Goal: Task Accomplishment & Management: Use online tool/utility

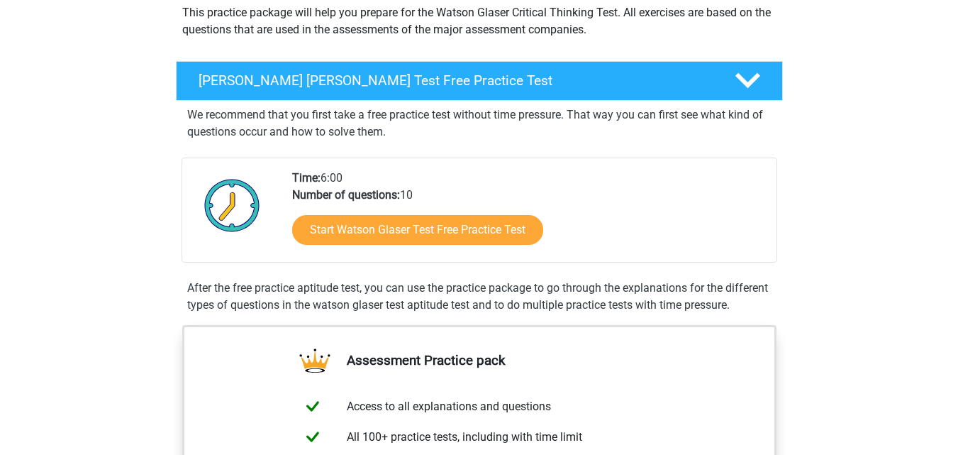
scroll to position [199, 0]
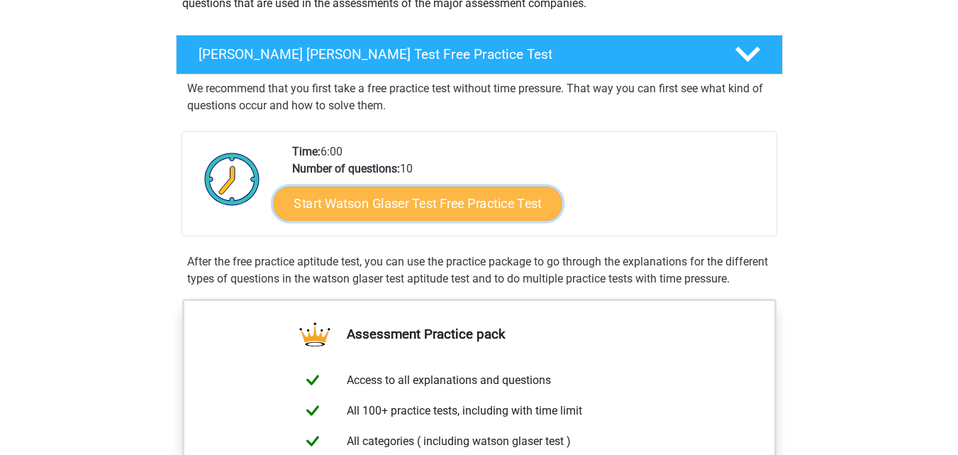
click at [495, 207] on link "Start Watson Glaser Test Free Practice Test" at bounding box center [417, 204] width 289 height 34
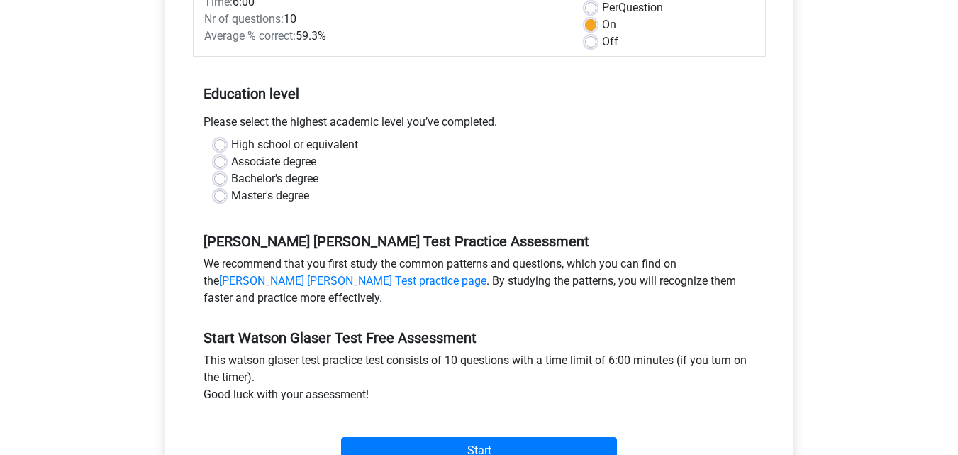
scroll to position [227, 0]
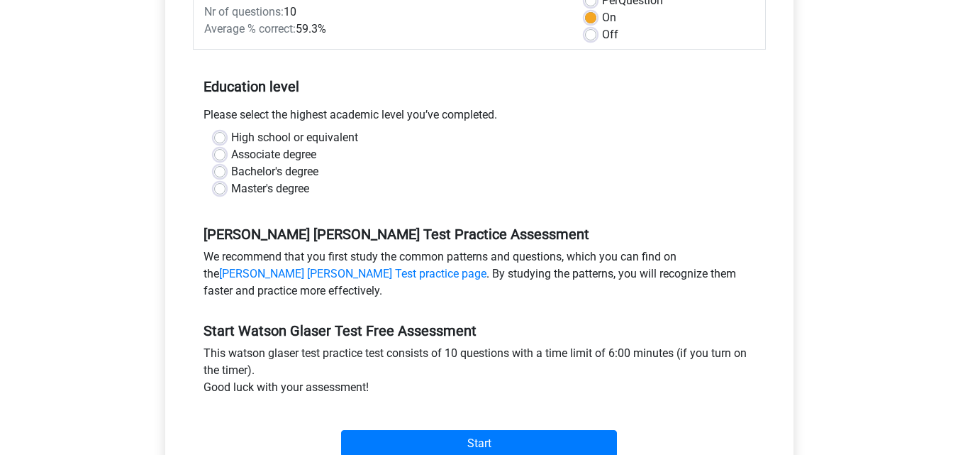
click at [258, 169] on label "Bachelor's degree" at bounding box center [274, 171] width 87 height 17
click at [226, 169] on input "Bachelor's degree" at bounding box center [219, 170] width 11 height 14
radio input "true"
click at [214, 180] on input "Master's degree" at bounding box center [219, 187] width 11 height 14
radio input "true"
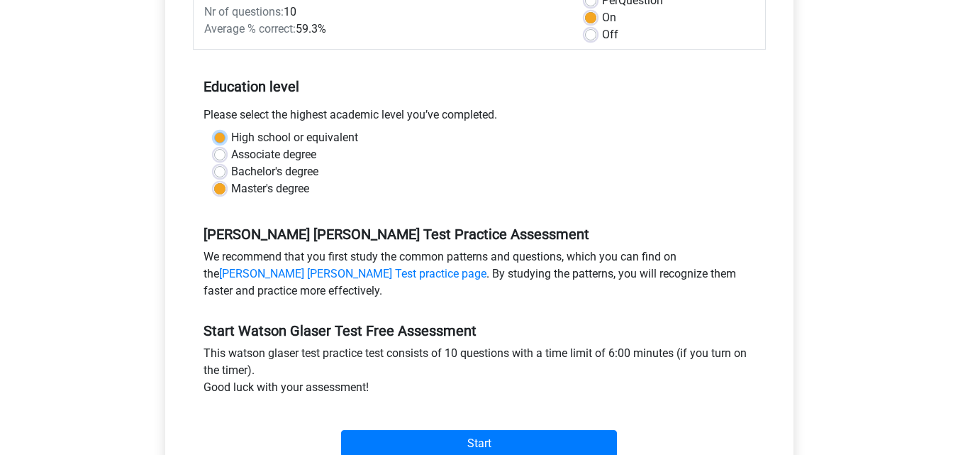
click at [214, 129] on input "High school or equivalent" at bounding box center [219, 136] width 11 height 14
radio input "true"
click at [291, 172] on label "Bachelor's degree" at bounding box center [274, 171] width 87 height 17
click at [226, 172] on input "Bachelor's degree" at bounding box center [219, 170] width 11 height 14
radio input "true"
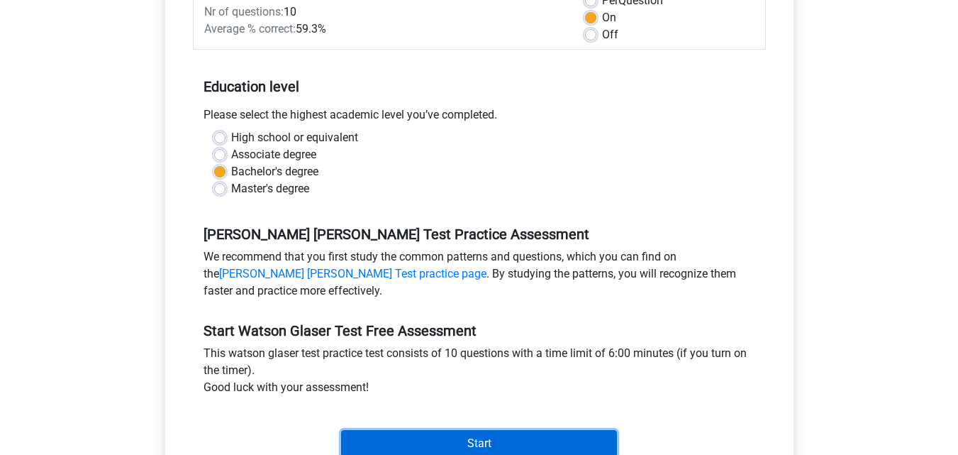
click at [460, 439] on input "Start" at bounding box center [479, 443] width 276 height 27
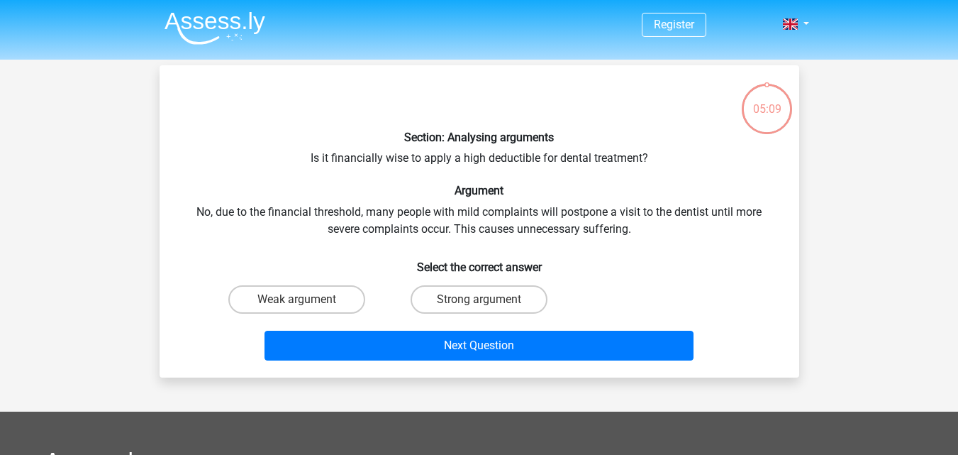
click at [786, 107] on div "05:09" at bounding box center [766, 99] width 53 height 35
click at [345, 305] on label "Weak argument" at bounding box center [296, 299] width 137 height 28
click at [306, 305] on input "Weak argument" at bounding box center [300, 303] width 9 height 9
radio input "true"
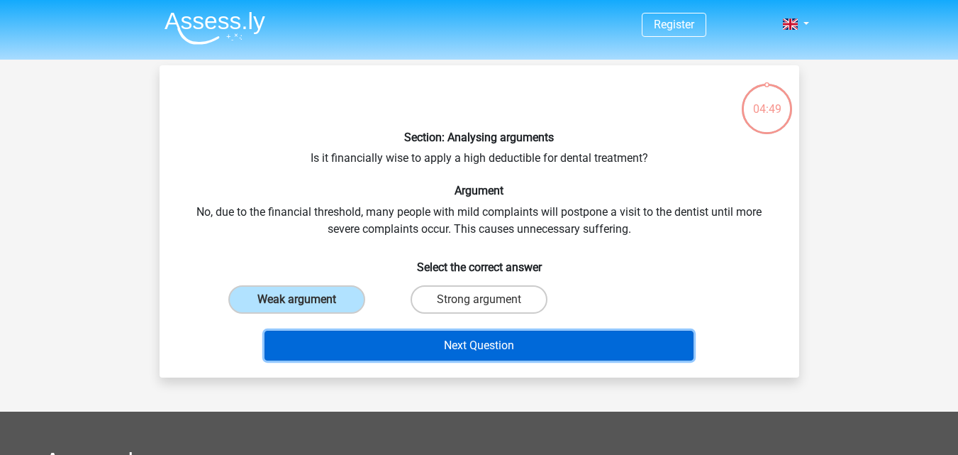
click at [396, 341] on button "Next Question" at bounding box center [479, 345] width 429 height 30
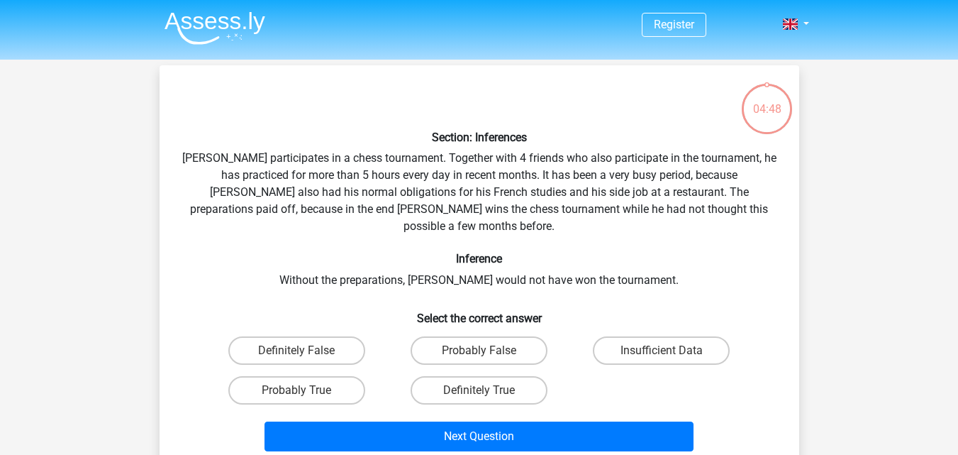
scroll to position [65, 0]
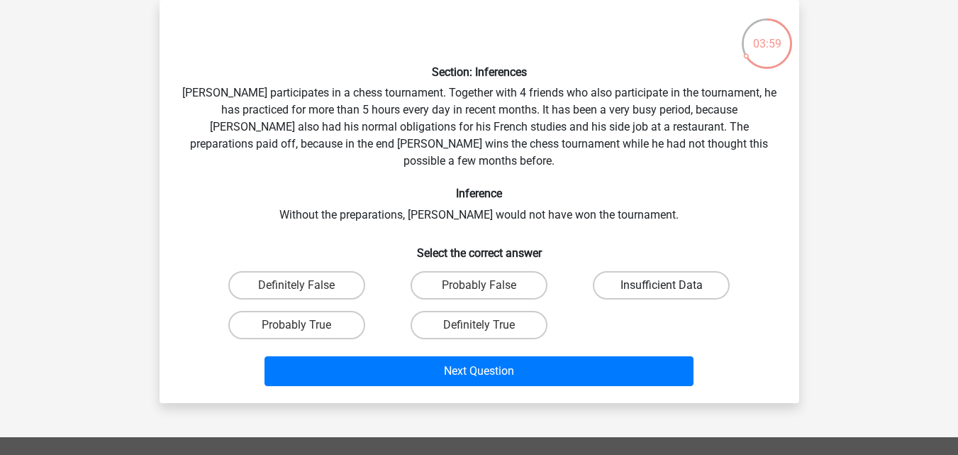
click at [650, 271] on label "Insufficient Data" at bounding box center [661, 285] width 137 height 28
click at [662, 285] on input "Insufficient Data" at bounding box center [666, 289] width 9 height 9
radio input "true"
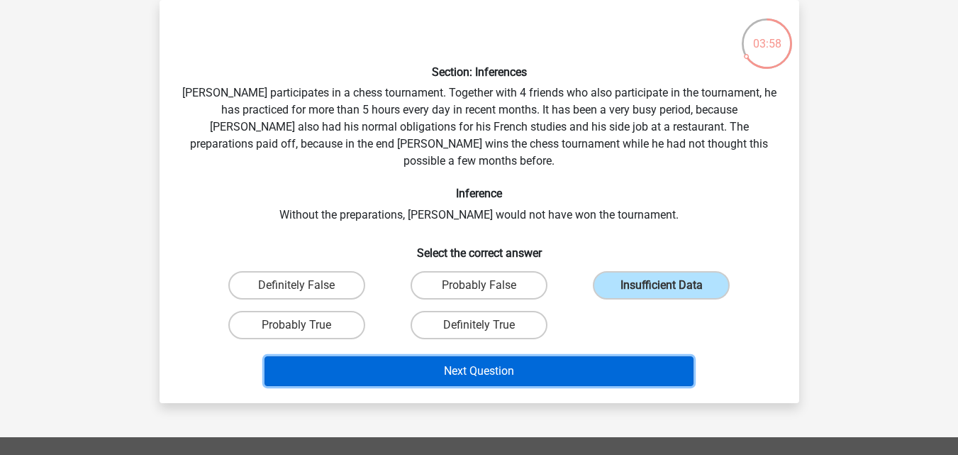
click at [579, 356] on button "Next Question" at bounding box center [479, 371] width 429 height 30
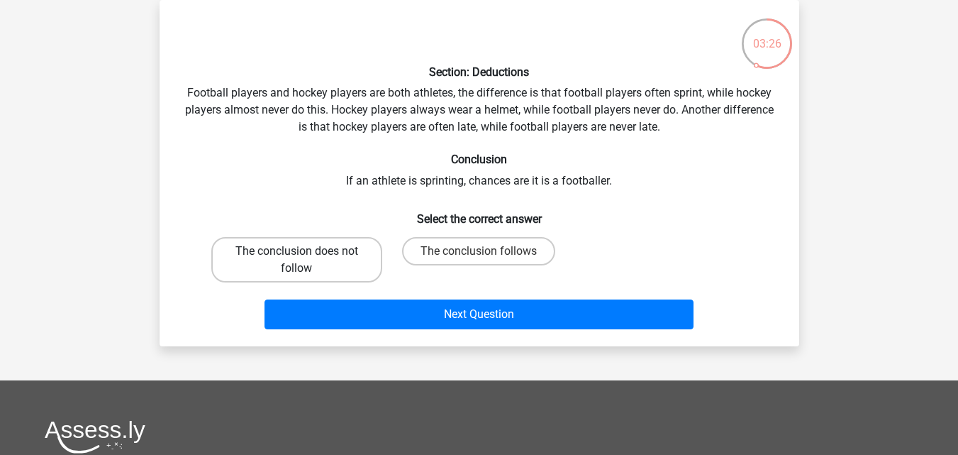
click at [358, 255] on label "The conclusion does not follow" at bounding box center [296, 259] width 171 height 45
click at [306, 255] on input "The conclusion does not follow" at bounding box center [300, 255] width 9 height 9
radio input "true"
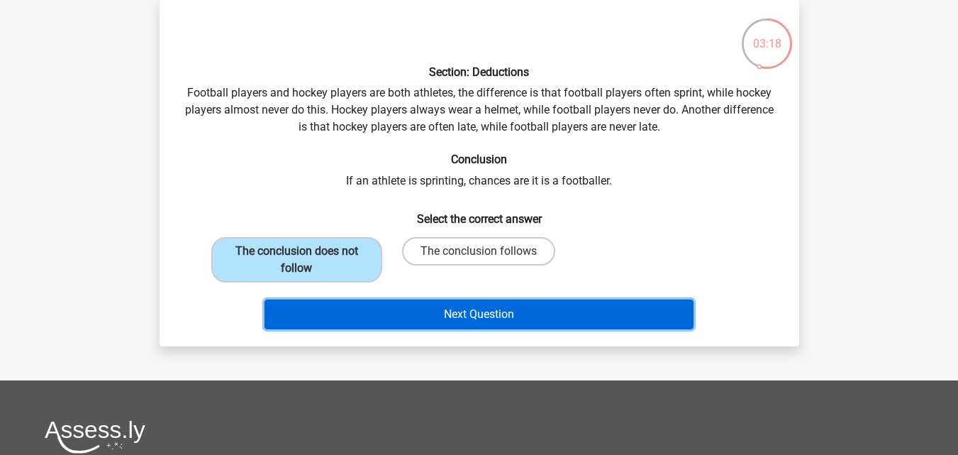
click at [395, 306] on button "Next Question" at bounding box center [479, 314] width 429 height 30
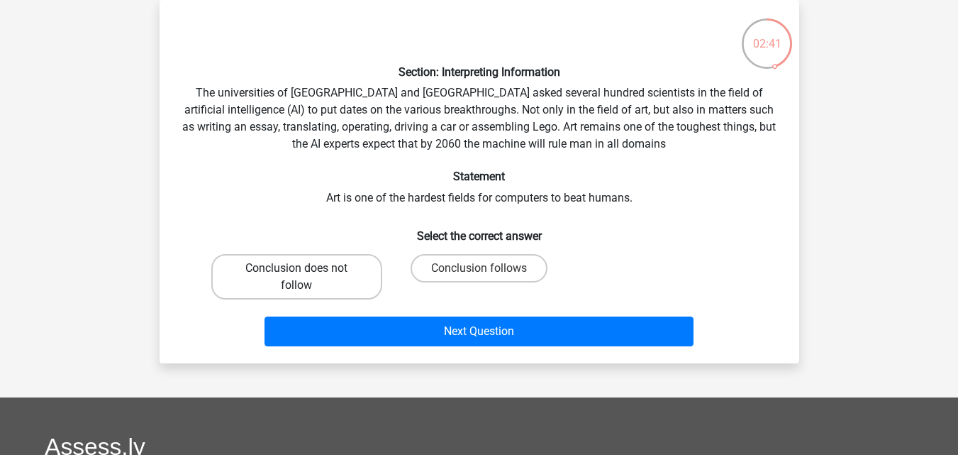
click at [314, 277] on label "Conclusion does not follow" at bounding box center [296, 276] width 171 height 45
click at [306, 277] on input "Conclusion does not follow" at bounding box center [300, 272] width 9 height 9
radio input "true"
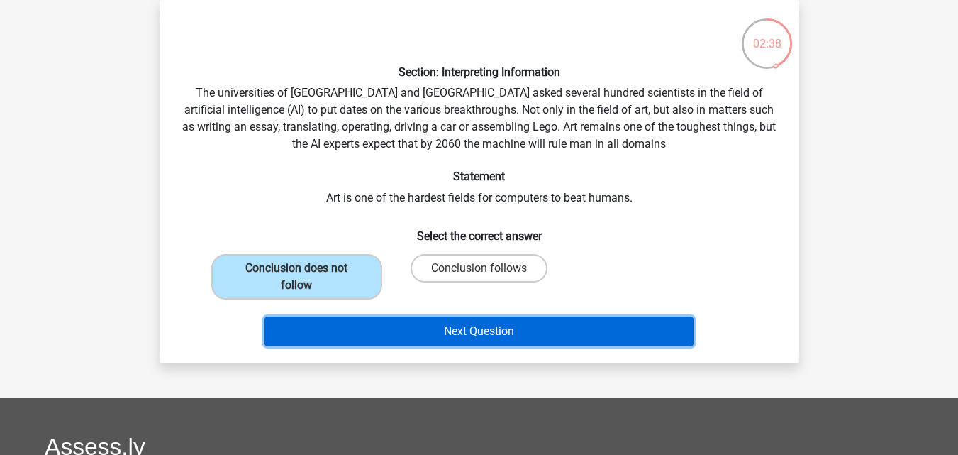
click at [427, 334] on button "Next Question" at bounding box center [479, 331] width 429 height 30
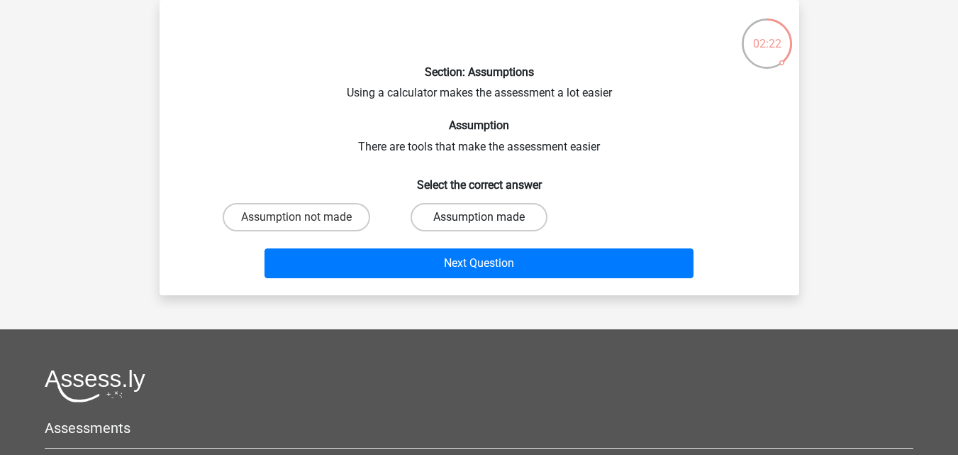
click at [486, 212] on label "Assumption made" at bounding box center [479, 217] width 137 height 28
click at [486, 217] on input "Assumption made" at bounding box center [483, 221] width 9 height 9
radio input "true"
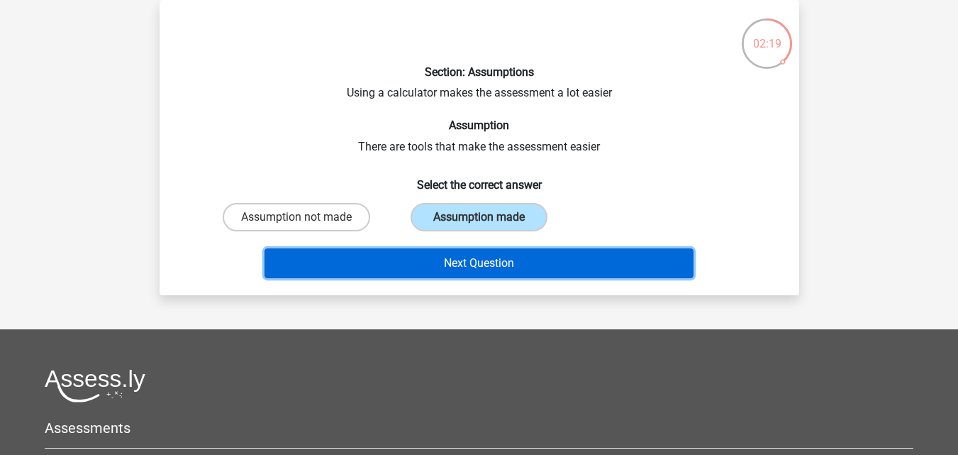
click at [492, 254] on button "Next Question" at bounding box center [479, 263] width 429 height 30
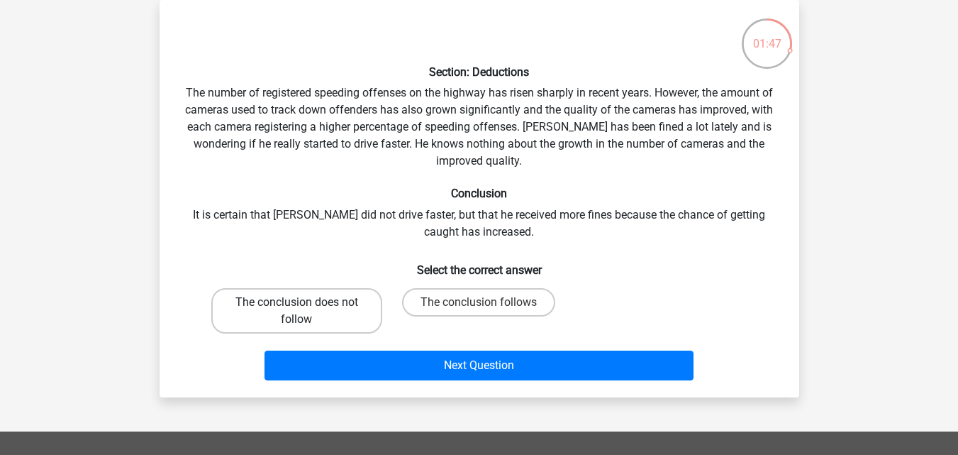
click at [286, 303] on label "The conclusion does not follow" at bounding box center [296, 310] width 171 height 45
click at [296, 303] on input "The conclusion does not follow" at bounding box center [300, 306] width 9 height 9
radio input "true"
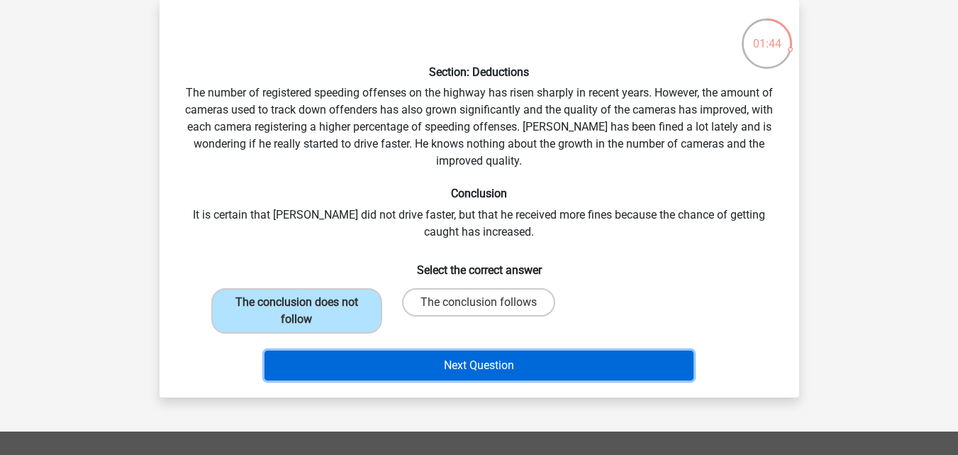
click at [412, 367] on button "Next Question" at bounding box center [479, 365] width 429 height 30
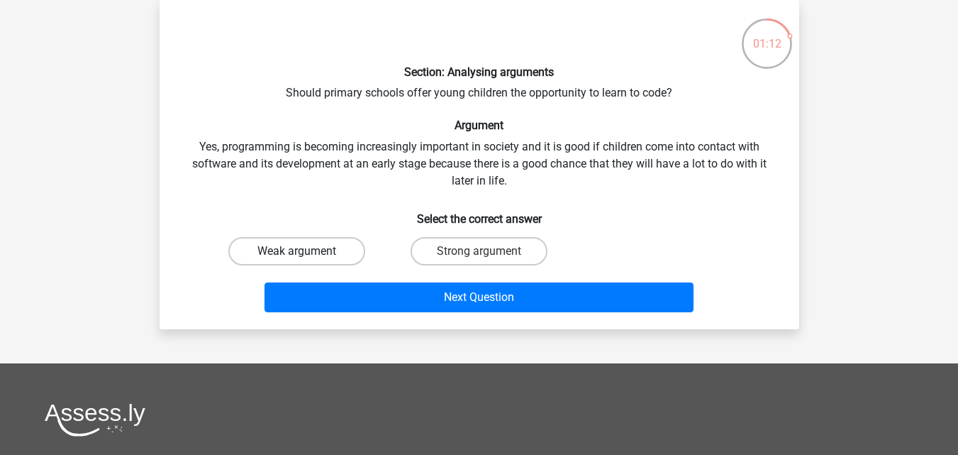
click at [293, 243] on label "Weak argument" at bounding box center [296, 251] width 137 height 28
click at [296, 251] on input "Weak argument" at bounding box center [300, 255] width 9 height 9
radio input "true"
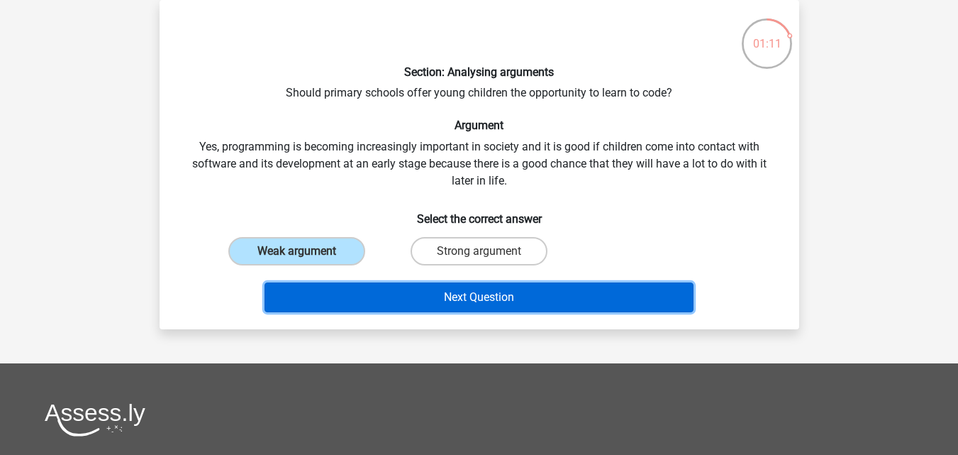
click at [388, 292] on button "Next Question" at bounding box center [479, 297] width 429 height 30
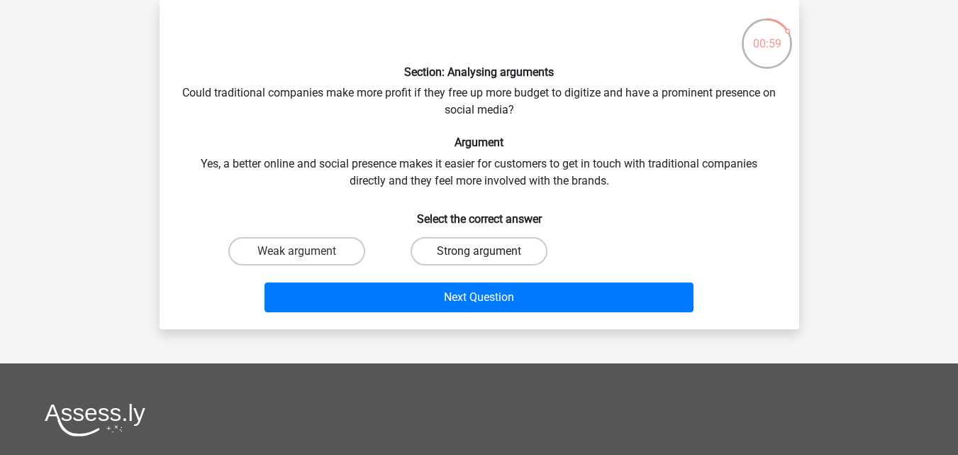
click at [481, 248] on label "Strong argument" at bounding box center [479, 251] width 137 height 28
click at [481, 251] on input "Strong argument" at bounding box center [483, 255] width 9 height 9
radio input "true"
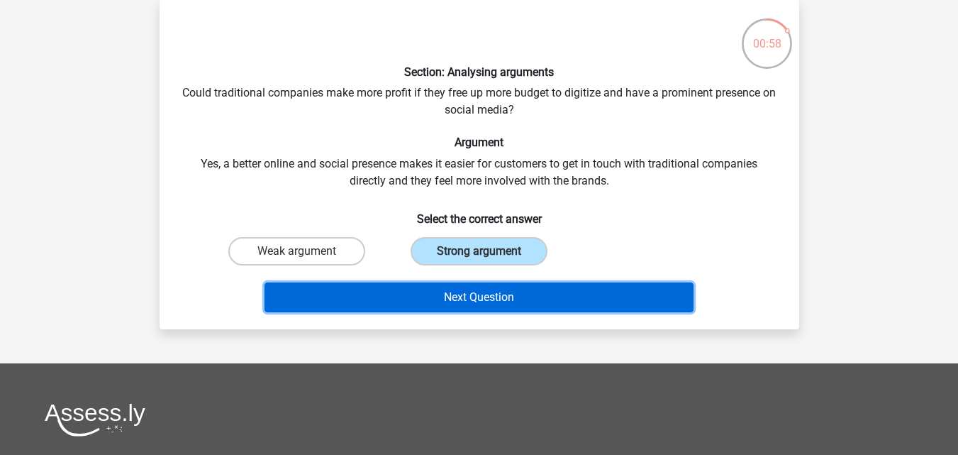
click at [493, 297] on button "Next Question" at bounding box center [479, 297] width 429 height 30
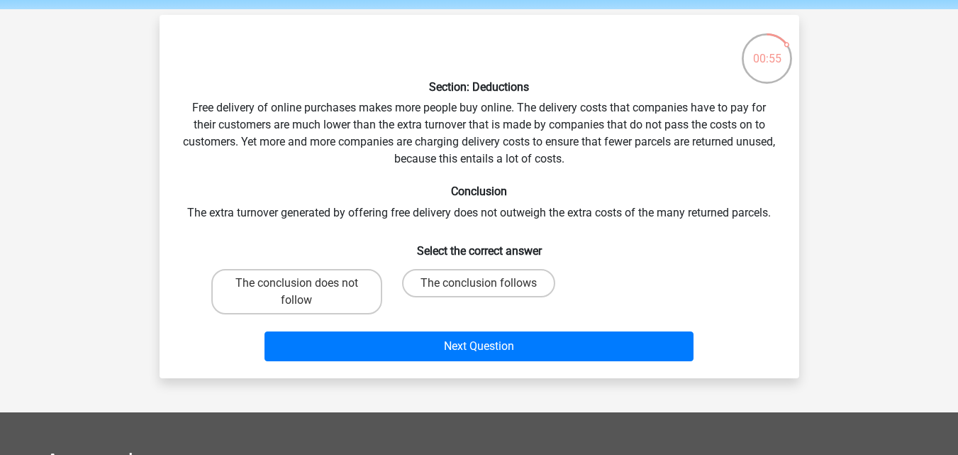
scroll to position [78, 0]
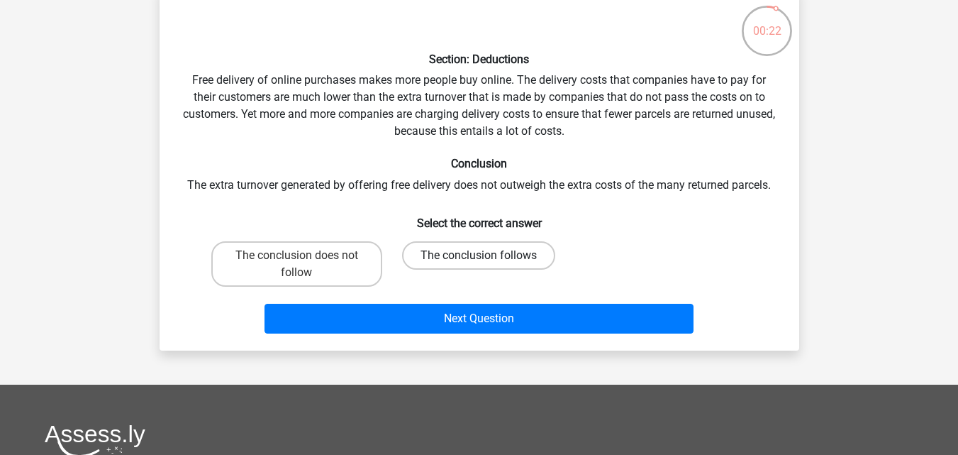
click at [425, 259] on label "The conclusion follows" at bounding box center [478, 255] width 153 height 28
click at [479, 259] on input "The conclusion follows" at bounding box center [483, 259] width 9 height 9
radio input "true"
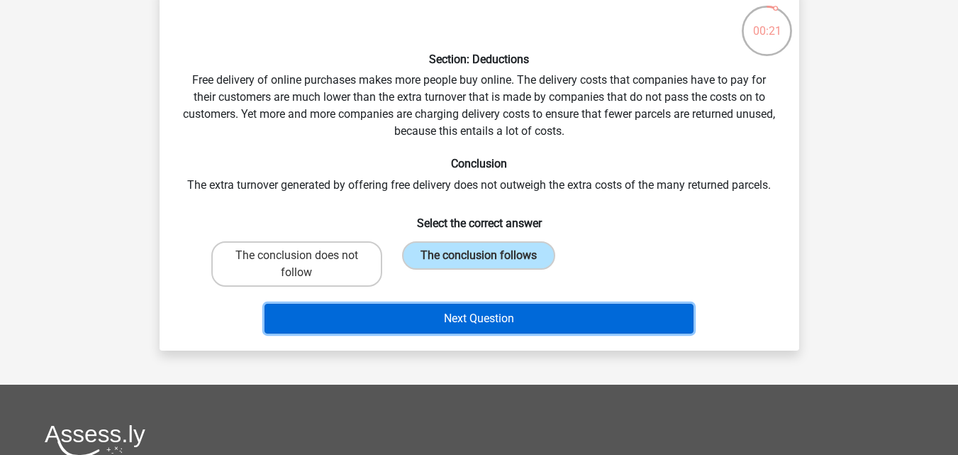
click at [438, 326] on button "Next Question" at bounding box center [479, 319] width 429 height 30
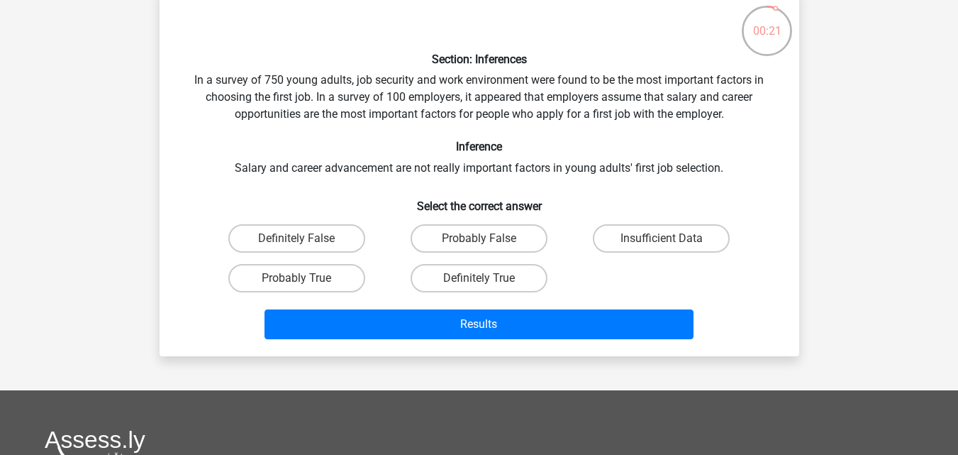
scroll to position [65, 0]
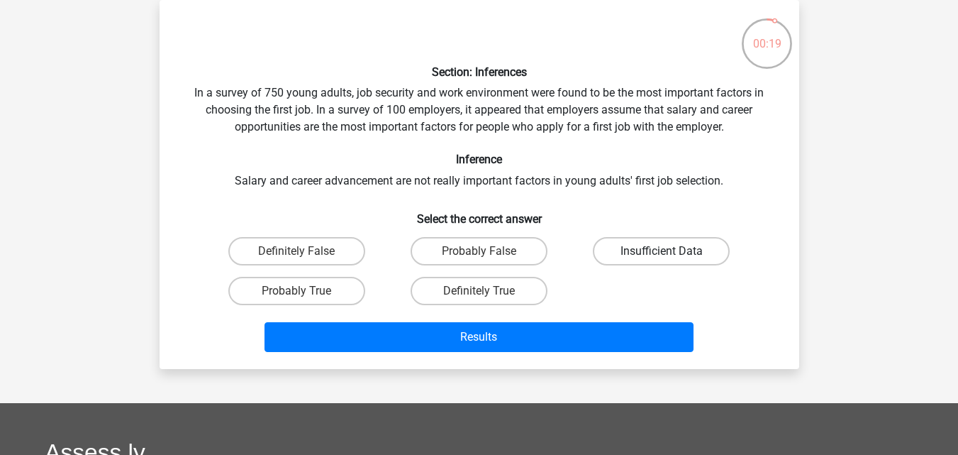
click at [623, 242] on label "Insufficient Data" at bounding box center [661, 251] width 137 height 28
click at [662, 251] on input "Insufficient Data" at bounding box center [666, 255] width 9 height 9
radio input "true"
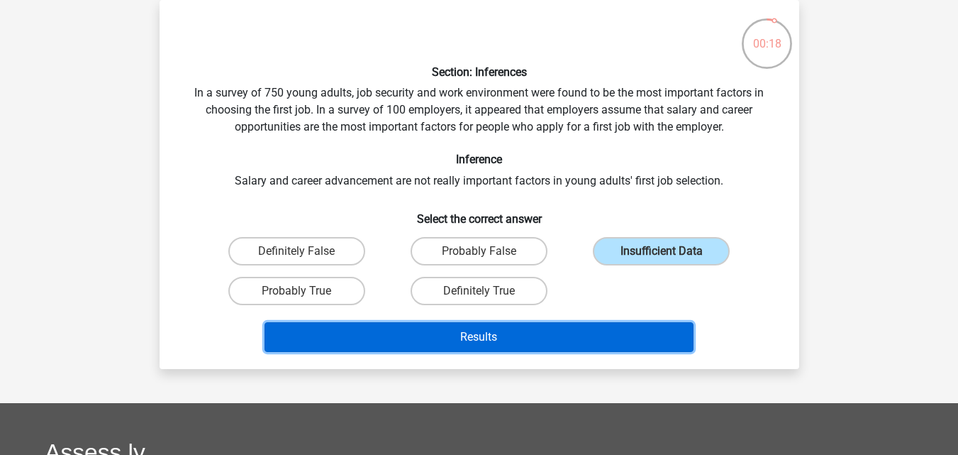
click at [582, 349] on button "Results" at bounding box center [479, 337] width 429 height 30
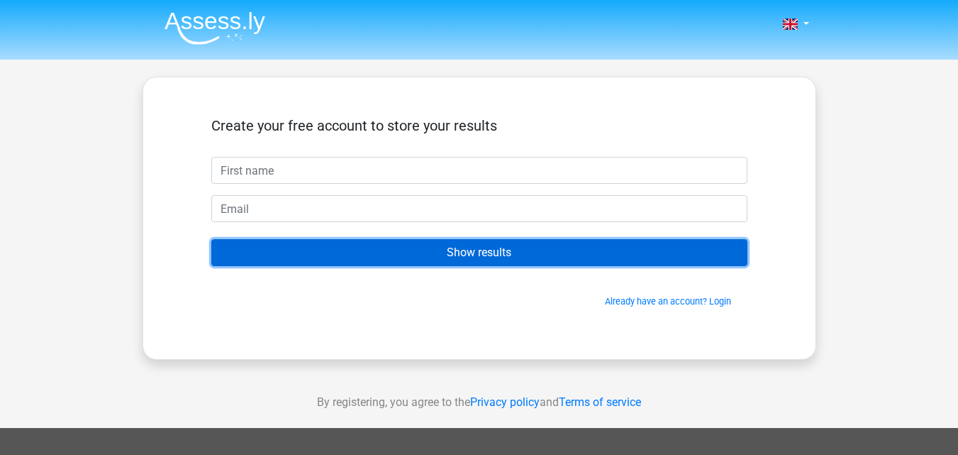
click at [593, 255] on input "Show results" at bounding box center [479, 252] width 536 height 27
